Goal: Use online tool/utility: Utilize a website feature to perform a specific function

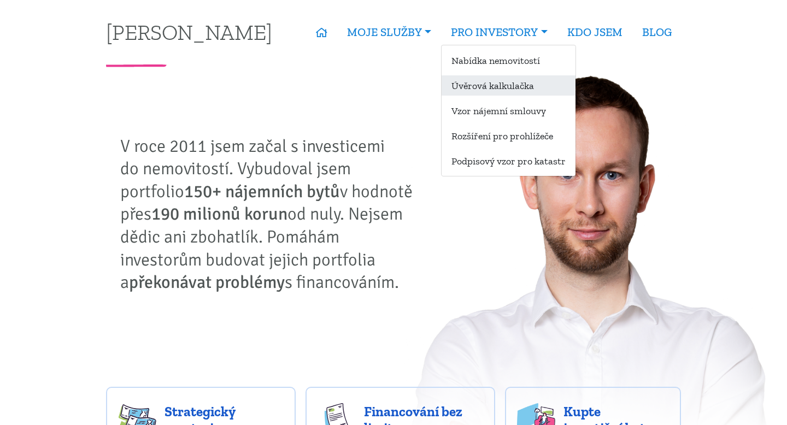
click at [471, 80] on link "Úvěrová kalkulačka" at bounding box center [508, 85] width 134 height 20
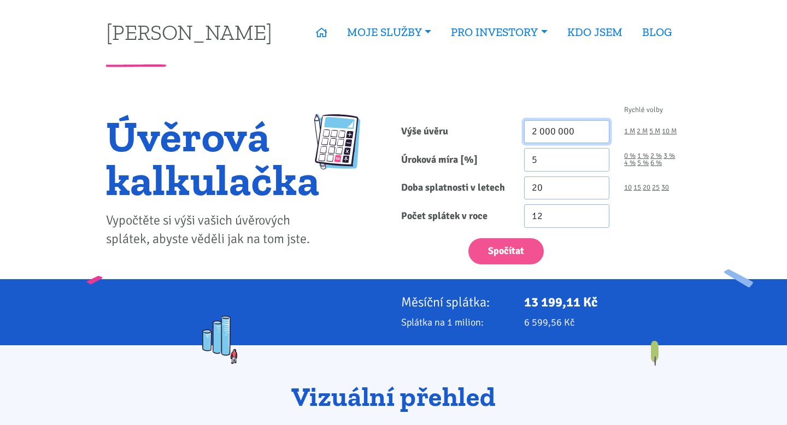
click at [581, 131] on input "2 000 000" at bounding box center [567, 131] width 86 height 23
type input "9 000 000"
click at [565, 159] on input "5" at bounding box center [567, 159] width 86 height 23
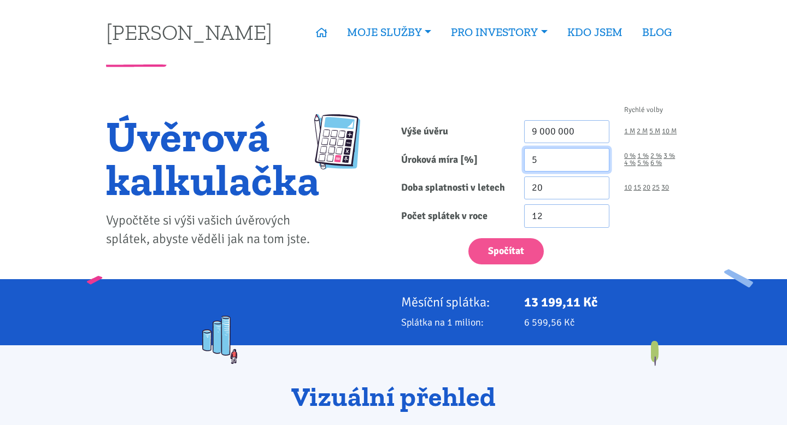
click at [565, 159] on input "5" at bounding box center [567, 159] width 86 height 23
type input "5.6"
click at [568, 191] on input "20" at bounding box center [567, 187] width 86 height 23
type input "2"
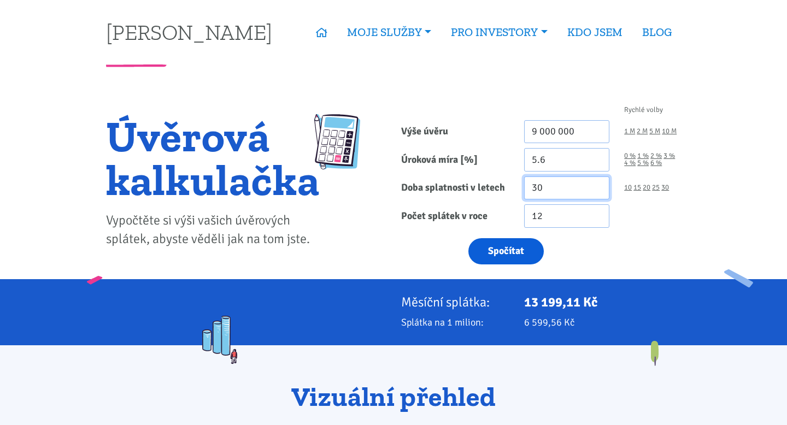
type input "30"
click at [500, 261] on button "Spočítat" at bounding box center [505, 251] width 75 height 27
type input "9000000"
